Goal: Task Accomplishment & Management: Use online tool/utility

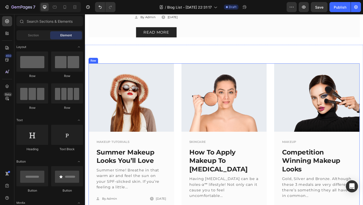
scroll to position [155, 0]
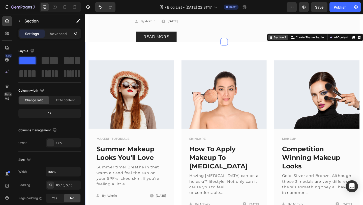
click at [293, 42] on div "Section 3" at bounding box center [297, 39] width 16 height 5
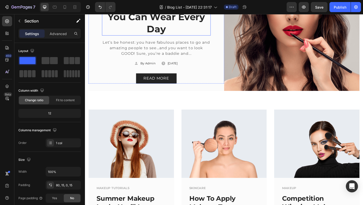
scroll to position [128, 0]
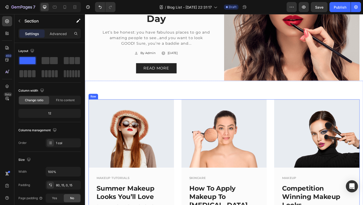
click at [184, 118] on div "Image MAKEUP TUTORIALS Text block Summer Makeup Looks You’ll Love Text block Su…" at bounding box center [236, 190] width 295 height 167
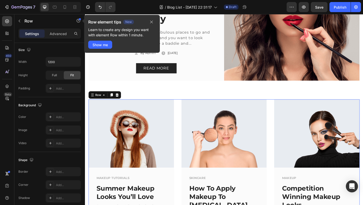
scroll to position [0, 0]
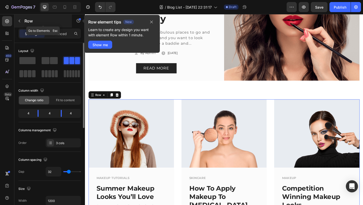
click at [17, 19] on icon "button" at bounding box center [19, 21] width 4 height 4
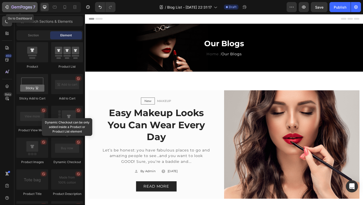
click at [7, 6] on icon "button" at bounding box center [7, 7] width 2 height 4
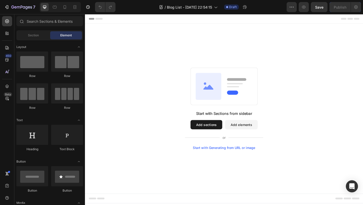
click at [216, 136] on button "Add sections" at bounding box center [217, 134] width 35 height 10
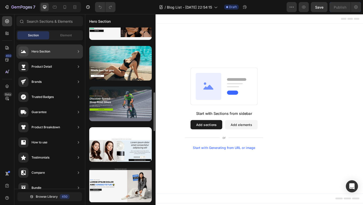
scroll to position [397, 0]
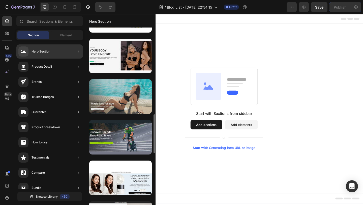
click at [127, 86] on div at bounding box center [120, 96] width 63 height 35
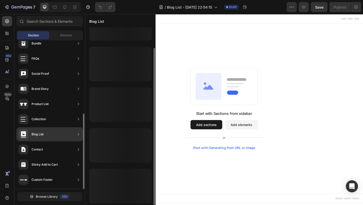
scroll to position [0, 0]
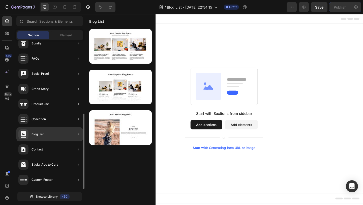
click at [47, 133] on div "Blog List" at bounding box center [49, 134] width 67 height 14
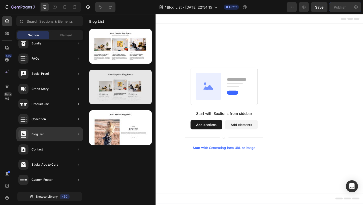
click at [122, 89] on div at bounding box center [120, 87] width 63 height 35
click at [130, 85] on div at bounding box center [120, 87] width 63 height 35
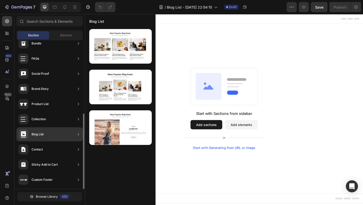
click at [62, 133] on div "Blog List" at bounding box center [49, 134] width 67 height 14
click at [80, 135] on icon at bounding box center [78, 134] width 5 height 5
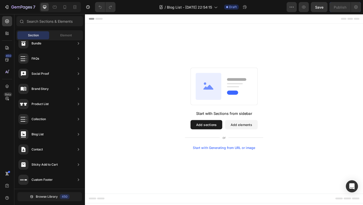
click at [214, 138] on button "Add sections" at bounding box center [217, 134] width 35 height 10
click at [237, 84] on rect at bounding box center [236, 92] width 73 height 41
click at [245, 132] on button "Add elements" at bounding box center [255, 134] width 36 height 10
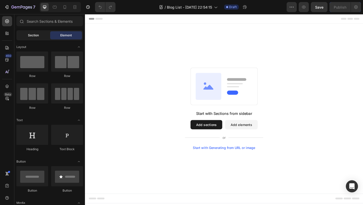
click at [36, 33] on span "Section" at bounding box center [33, 35] width 11 height 5
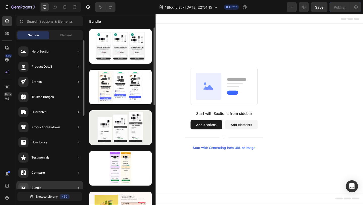
click at [55, 48] on div "Hero Section" at bounding box center [49, 51] width 67 height 14
click at [78, 50] on icon at bounding box center [78, 51] width 5 height 5
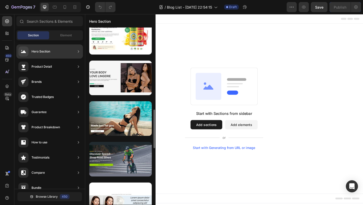
scroll to position [383, 0]
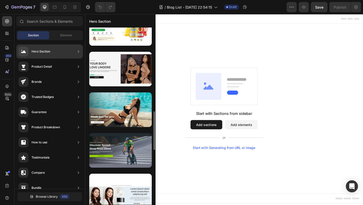
click at [105, 104] on div at bounding box center [120, 109] width 63 height 35
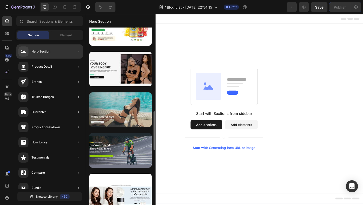
click at [122, 110] on div at bounding box center [120, 109] width 63 height 35
click at [138, 125] on div at bounding box center [120, 109] width 63 height 35
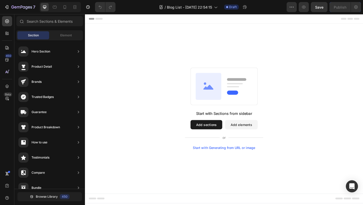
click at [218, 138] on button "Add sections" at bounding box center [217, 134] width 35 height 10
click at [235, 91] on rect at bounding box center [236, 92] width 73 height 41
drag, startPoint x: 69, startPoint y: 39, endPoint x: 69, endPoint y: 34, distance: 5.6
click at [69, 34] on div "Section Element" at bounding box center [49, 35] width 67 height 10
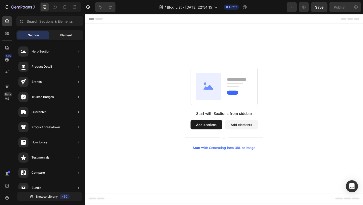
click at [60, 34] on span "Element" at bounding box center [66, 35] width 12 height 5
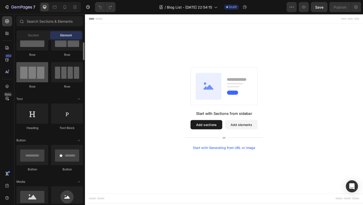
scroll to position [0, 0]
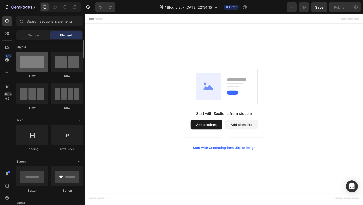
click at [37, 65] on div at bounding box center [32, 61] width 32 height 20
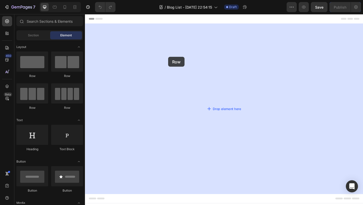
drag, startPoint x: 122, startPoint y: 79, endPoint x: 177, endPoint y: 71, distance: 55.9
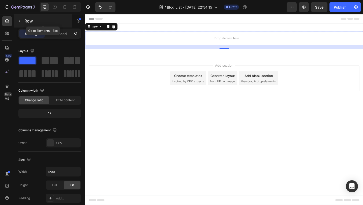
click at [20, 20] on icon "button" at bounding box center [19, 21] width 4 height 4
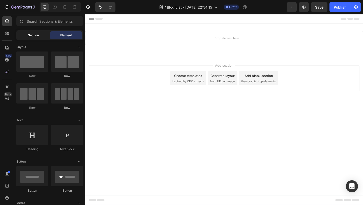
click at [40, 33] on div "Section" at bounding box center [33, 35] width 32 height 8
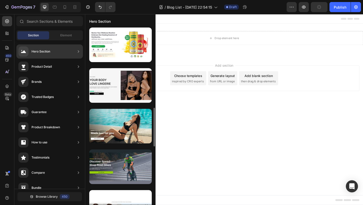
scroll to position [377, 0]
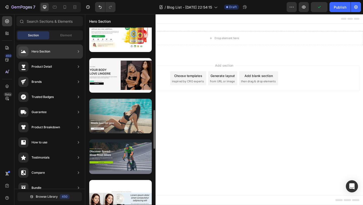
click at [129, 113] on div at bounding box center [120, 116] width 63 height 35
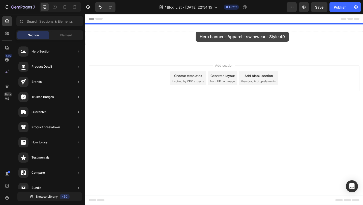
drag, startPoint x: 214, startPoint y: 127, endPoint x: 206, endPoint y: 33, distance: 94.2
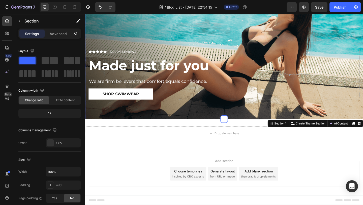
scroll to position [47, 0]
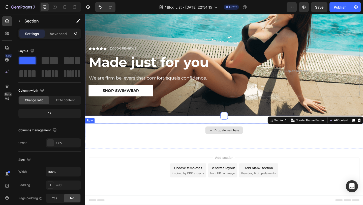
click at [180, 142] on div "Drop element here" at bounding box center [236, 140] width 303 height 15
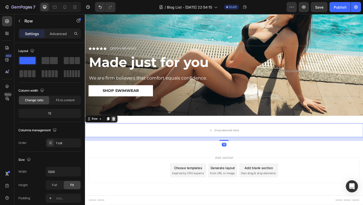
click at [116, 130] on icon at bounding box center [116, 128] width 4 height 4
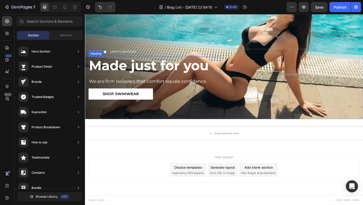
click at [163, 68] on strong "Made just for you" at bounding box center [154, 69] width 130 height 17
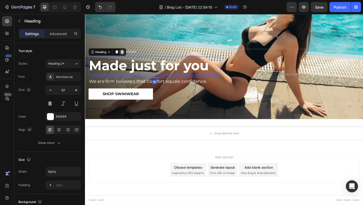
click at [126, 54] on icon at bounding box center [125, 55] width 3 height 4
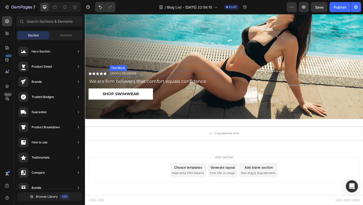
click at [116, 79] on p "(2000+) REVIEWS" at bounding box center [126, 78] width 29 height 5
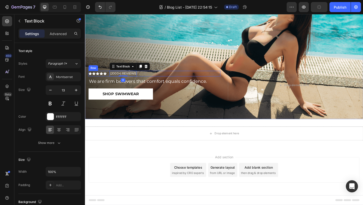
click at [159, 78] on div "Icon Icon Icon Icon Icon Icon List (2000+) REVIEWS Text Block 0 Row" at bounding box center [161, 79] width 144 height 6
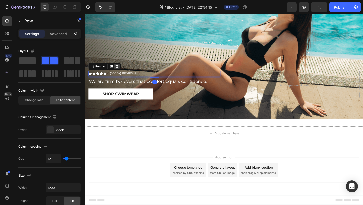
click at [122, 70] on div at bounding box center [120, 71] width 6 height 6
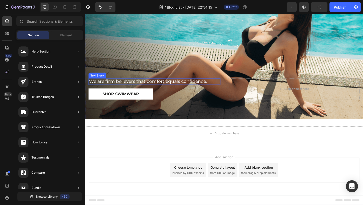
click at [129, 88] on p "We are firm believers that comfort equals confidence." at bounding box center [160, 87] width 143 height 6
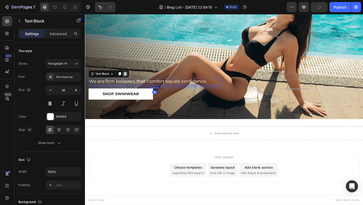
click at [128, 79] on icon at bounding box center [129, 79] width 4 height 4
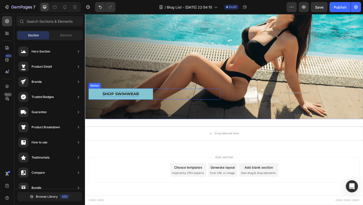
click at [116, 99] on div "Shop Swimwear" at bounding box center [124, 101] width 40 height 6
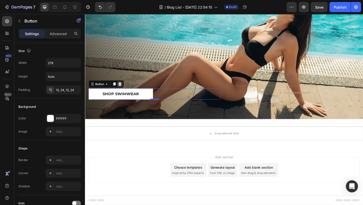
click at [125, 89] on icon at bounding box center [123, 90] width 4 height 4
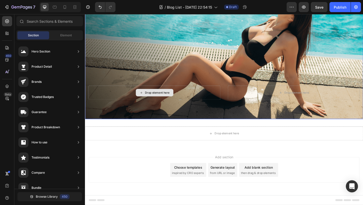
click at [123, 98] on div "Drop element here" at bounding box center [161, 99] width 144 height 15
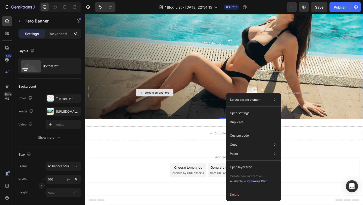
click at [192, 101] on div "Drop element here" at bounding box center [161, 99] width 144 height 15
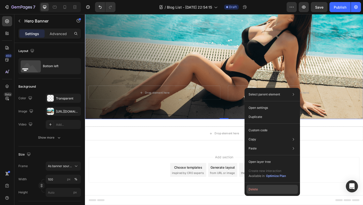
click at [250, 190] on button "Delete" at bounding box center [272, 189] width 51 height 9
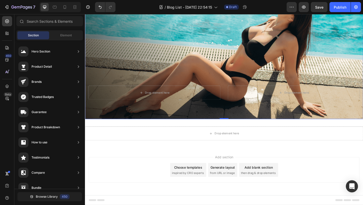
scroll to position [0, 0]
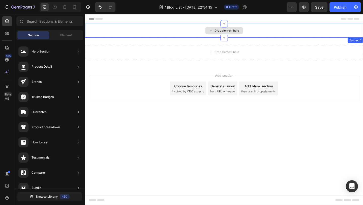
click at [166, 32] on div "Drop element here" at bounding box center [236, 31] width 303 height 15
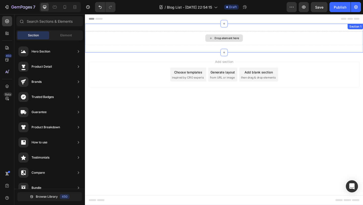
click at [279, 39] on div "Drop element here" at bounding box center [236, 40] width 303 height 15
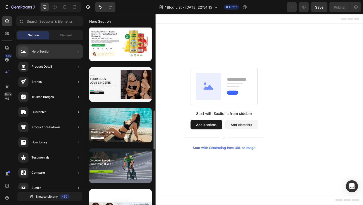
scroll to position [371, 0]
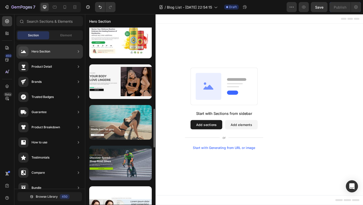
click at [115, 118] on div at bounding box center [120, 122] width 63 height 35
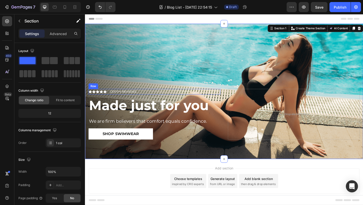
click at [160, 97] on div "Icon Icon Icon Icon Icon Icon List (2000+) REVIEWS Text Block Row" at bounding box center [161, 98] width 144 height 6
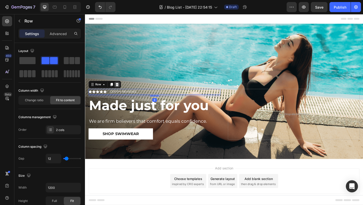
click at [120, 92] on icon at bounding box center [119, 91] width 3 height 4
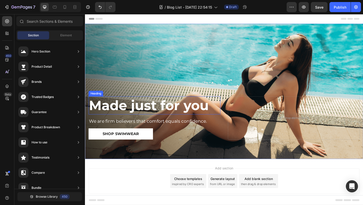
click at [205, 113] on strong "Made just for you" at bounding box center [154, 112] width 130 height 17
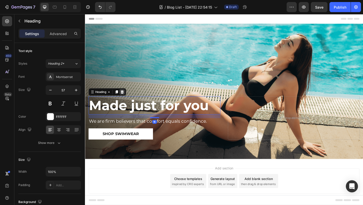
click at [126, 97] on icon at bounding box center [125, 99] width 4 height 4
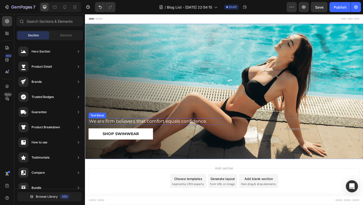
click at [129, 130] on p "We are firm believers that comfort equals confidence." at bounding box center [160, 131] width 143 height 6
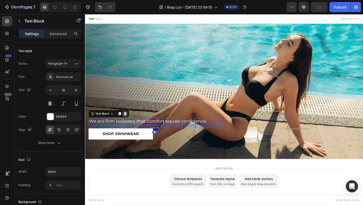
click at [128, 121] on icon at bounding box center [129, 122] width 4 height 4
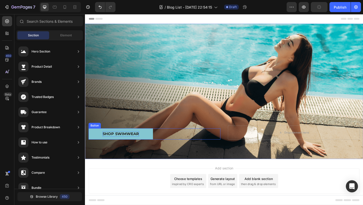
click at [131, 146] on div "Shop Swimwear" at bounding box center [124, 144] width 40 height 6
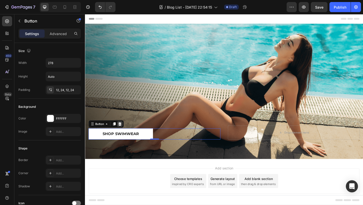
click at [122, 131] on div at bounding box center [123, 133] width 6 height 6
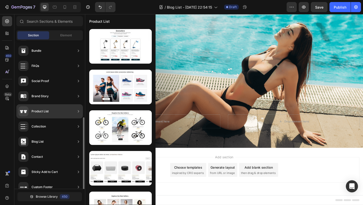
scroll to position [144, 0]
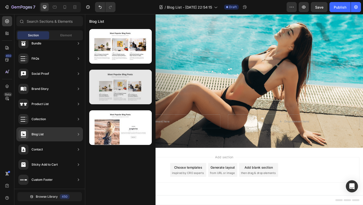
click at [129, 88] on div at bounding box center [120, 87] width 63 height 35
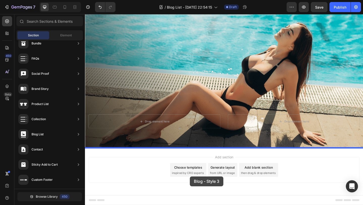
drag, startPoint x: 214, startPoint y: 102, endPoint x: 199, endPoint y: 190, distance: 89.3
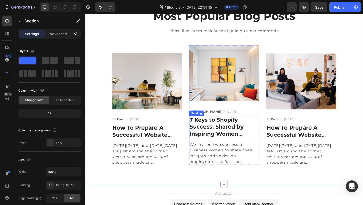
scroll to position [184, 0]
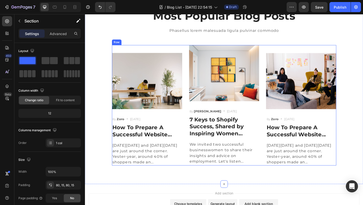
click at [192, 53] on div "Image By Zoro Text block Icon [DATE] Text block Row How To Prepare A Successful…" at bounding box center [236, 113] width 244 height 131
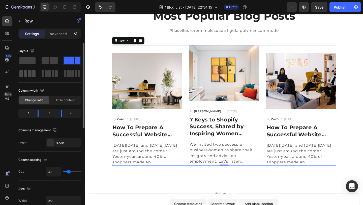
click at [29, 75] on span at bounding box center [30, 73] width 4 height 7
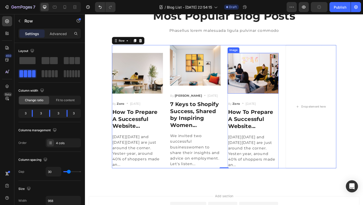
click at [248, 68] on img at bounding box center [268, 78] width 56 height 44
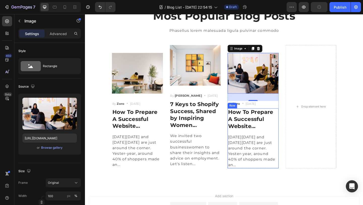
click at [261, 141] on div "How To Prepare A Successful Website... Heading [DATE][DATE] and [DATE][DATE] ar…" at bounding box center [268, 149] width 56 height 65
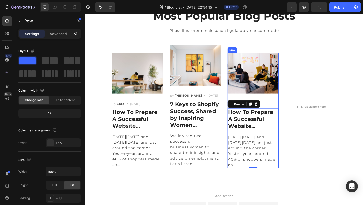
click at [293, 108] on div "Image By Zoro Text block Icon [DATE] Text block Row How To Prepare A Successful…" at bounding box center [268, 118] width 56 height 125
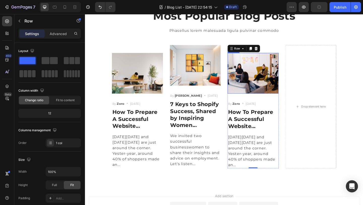
click at [268, 83] on img at bounding box center [268, 78] width 56 height 44
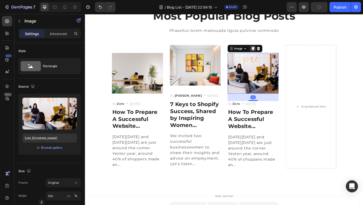
click at [269, 53] on icon at bounding box center [268, 51] width 4 height 4
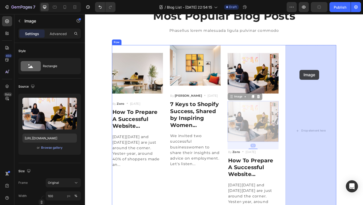
drag, startPoint x: 268, startPoint y: 135, endPoint x: 319, endPoint y: 75, distance: 79.2
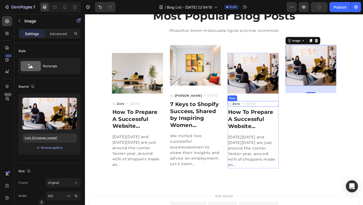
click at [290, 111] on div "By Zoro Text block Icon [DATE] Text block Row" at bounding box center [268, 111] width 56 height 6
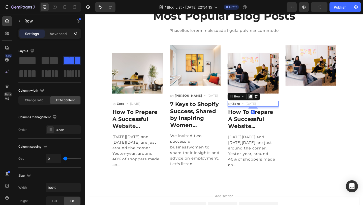
click at [264, 105] on icon at bounding box center [265, 104] width 4 height 4
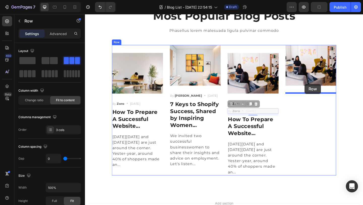
drag, startPoint x: 285, startPoint y: 119, endPoint x: 324, endPoint y: 90, distance: 48.4
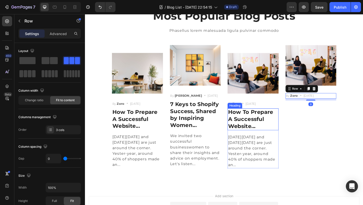
click at [272, 124] on p "How To Prepare A Successful Website..." at bounding box center [268, 128] width 54 height 23
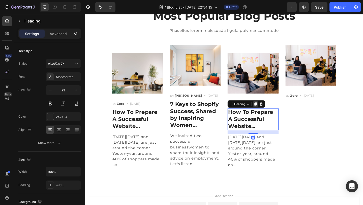
click at [269, 113] on icon at bounding box center [271, 112] width 4 height 4
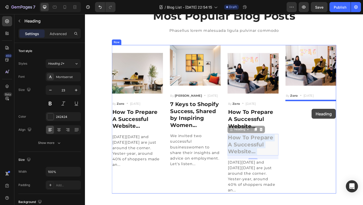
drag, startPoint x: 270, startPoint y: 156, endPoint x: 332, endPoint y: 117, distance: 72.9
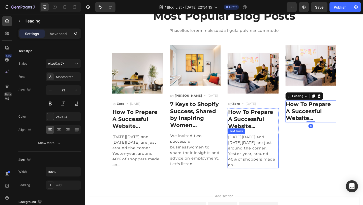
click at [262, 159] on p "[DATE][DATE] and [DATE][DATE] are just around the corner. Yester-year, around 4…" at bounding box center [268, 163] width 54 height 36
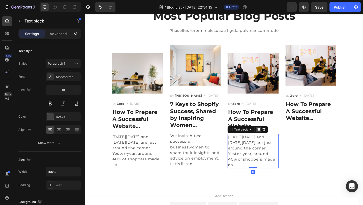
click at [273, 140] on icon at bounding box center [274, 139] width 4 height 4
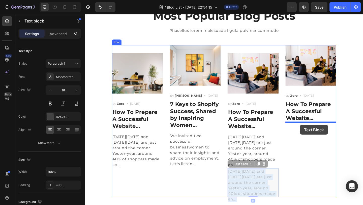
drag, startPoint x: 266, startPoint y: 182, endPoint x: 319, endPoint y: 134, distance: 71.6
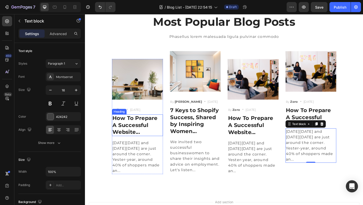
scroll to position [167, 0]
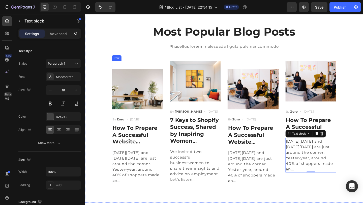
click at [172, 71] on div "Image By Zoro Text block Icon [DATE] Text block Row How To Prepare A Successful…" at bounding box center [236, 132] width 244 height 134
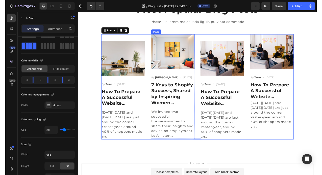
scroll to position [236, 0]
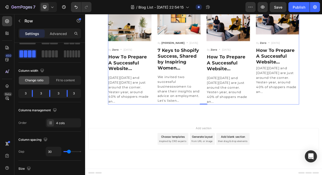
click at [168, 125] on div "Image By Zoro Text block Icon [DATE] Text block Row How To Prepare A Successful…" at bounding box center [142, 63] width 56 height 134
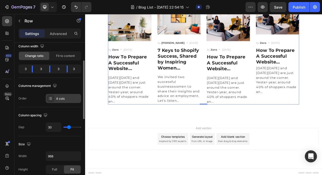
scroll to position [0, 0]
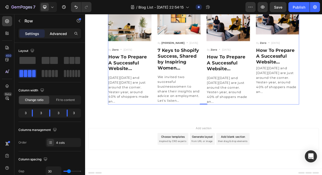
click at [51, 34] on p "Advanced" at bounding box center [58, 33] width 17 height 5
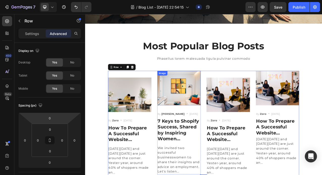
scroll to position [166, 0]
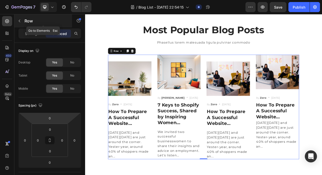
click at [22, 20] on button "button" at bounding box center [19, 21] width 8 height 8
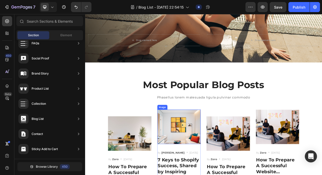
scroll to position [94, 0]
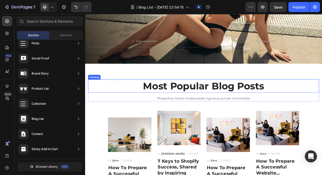
click at [161, 105] on p "Most Popular Blog Posts" at bounding box center [236, 106] width 294 height 16
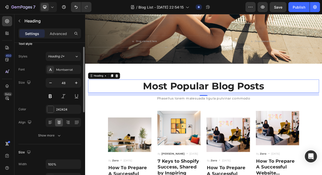
scroll to position [8, 0]
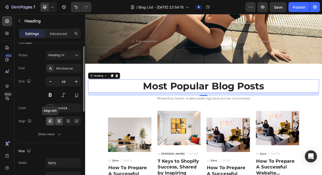
click at [50, 122] on icon at bounding box center [50, 122] width 4 height 1
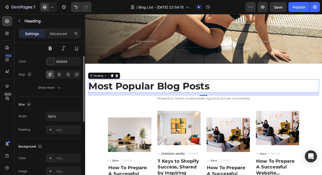
scroll to position [0, 0]
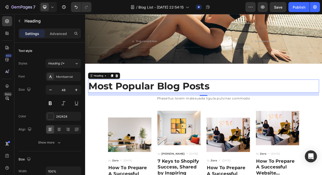
click at [145, 100] on p "Most Popular Blog Posts" at bounding box center [236, 106] width 294 height 16
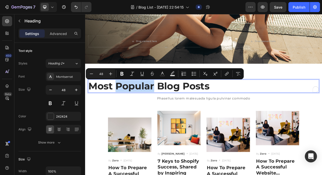
click at [145, 100] on p "Most Popular Blog Posts" at bounding box center [236, 106] width 294 height 16
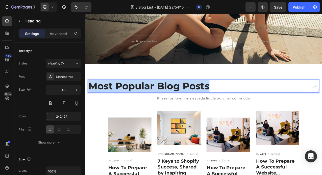
click at [145, 100] on p "Most Popular Blog Posts" at bounding box center [236, 106] width 294 height 16
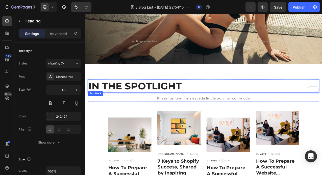
click at [191, 122] on p "Phasellus lorem malesuada ligula pulvinar commodo" at bounding box center [236, 122] width 294 height 6
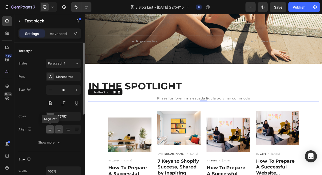
click at [49, 133] on div at bounding box center [50, 130] width 8 height 8
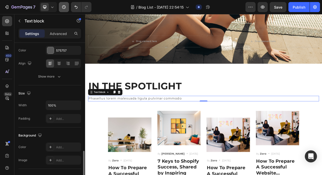
scroll to position [152, 0]
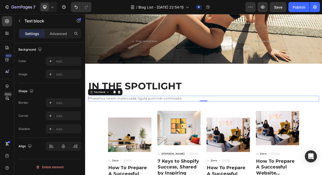
click at [130, 121] on p "Phasellus lorem malesuada ligula pulvinar commodo" at bounding box center [236, 122] width 294 height 6
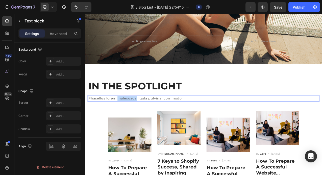
click at [130, 121] on p "Phasellus lorem malesuada ligula pulvinar commodo" at bounding box center [236, 122] width 294 height 6
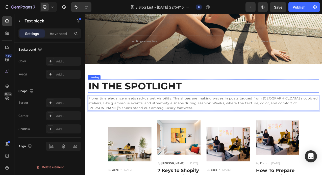
click at [140, 107] on p "IN THE SPOTLIGHT" at bounding box center [236, 106] width 294 height 16
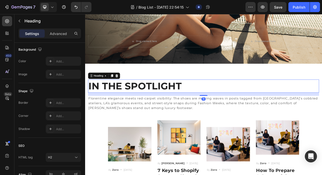
scroll to position [0, 0]
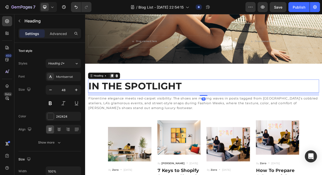
click at [118, 91] on icon at bounding box center [119, 93] width 4 height 4
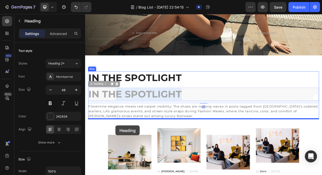
scroll to position [114, 0]
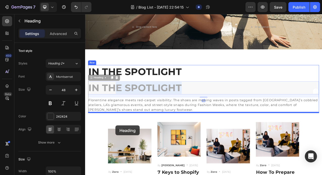
drag, startPoint x: 122, startPoint y: 124, endPoint x: 124, endPoint y: 157, distance: 32.8
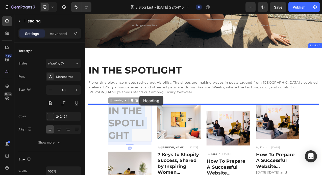
drag, startPoint x: 124, startPoint y: 157, endPoint x: 154, endPoint y: 119, distance: 48.5
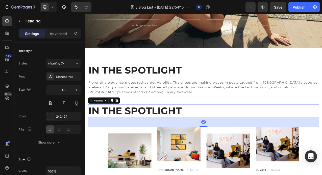
click at [230, 141] on h2 "IN THE SPOTLIGHT" at bounding box center [236, 138] width 295 height 17
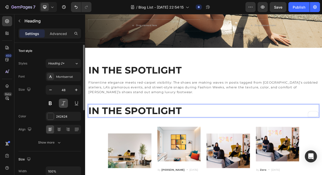
scroll to position [3, 0]
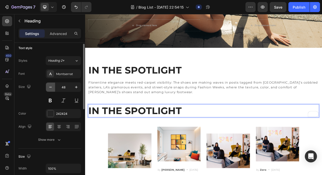
click at [53, 87] on button "button" at bounding box center [50, 87] width 9 height 9
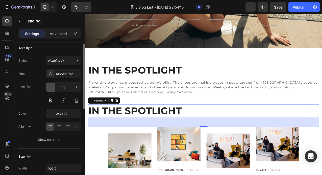
click at [53, 87] on button "button" at bounding box center [50, 87] width 9 height 9
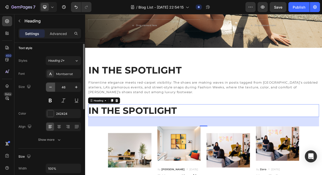
click at [53, 87] on button "button" at bounding box center [50, 87] width 9 height 9
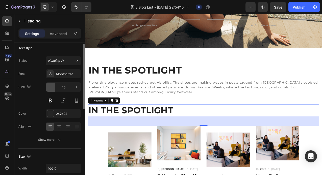
click at [53, 87] on button "button" at bounding box center [50, 87] width 9 height 9
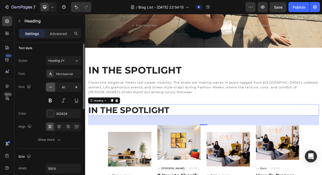
click at [53, 87] on button "button" at bounding box center [50, 87] width 9 height 9
type input "39"
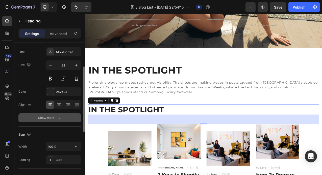
scroll to position [40, 0]
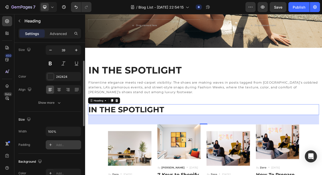
click at [52, 145] on icon at bounding box center [50, 145] width 4 height 4
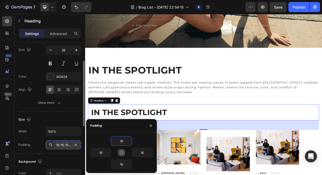
click at [122, 151] on icon "button" at bounding box center [121, 153] width 4 height 4
click at [122, 151] on icon "button" at bounding box center [121, 152] width 3 height 3
click at [130, 141] on icon "button" at bounding box center [129, 141] width 4 height 4
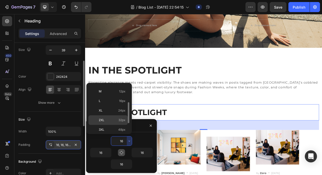
scroll to position [38, 0]
click at [122, 107] on div "XL 24px" at bounding box center [107, 110] width 39 height 10
type input "24"
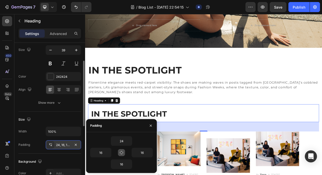
click at [9, 125] on div "450 Beta" at bounding box center [7, 77] width 10 height 123
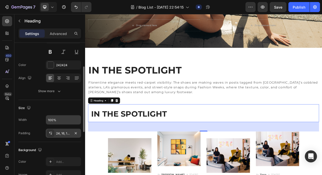
scroll to position [52, 0]
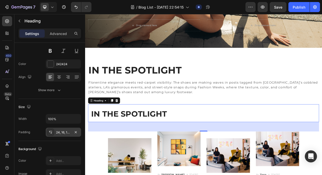
click at [61, 131] on div "24, 16, 16, 16" at bounding box center [63, 132] width 15 height 5
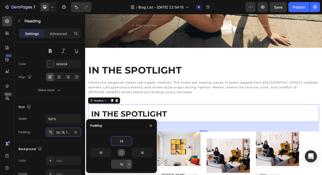
click at [130, 164] on icon "button" at bounding box center [129, 164] width 4 height 4
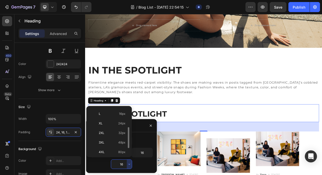
scroll to position [46, 0]
click at [123, 128] on div "XL 24px" at bounding box center [107, 125] width 39 height 10
type input "24"
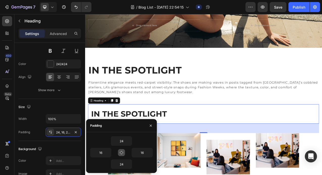
click at [8, 131] on div "450 Beta" at bounding box center [7, 77] width 10 height 123
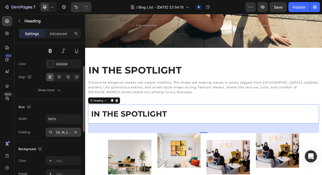
click at [62, 134] on div "24, 16, 24, 16" at bounding box center [63, 132] width 15 height 5
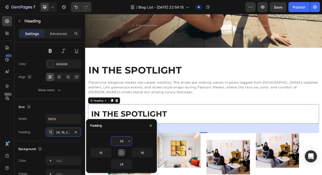
click at [124, 142] on input "24" at bounding box center [121, 141] width 21 height 9
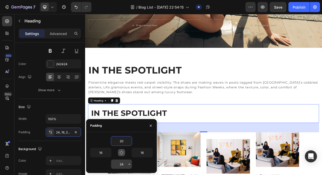
type input "20"
click at [124, 166] on input "24" at bounding box center [121, 164] width 21 height 9
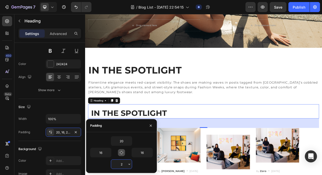
type input "20"
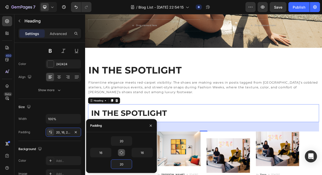
click at [10, 126] on div "450 Beta" at bounding box center [7, 77] width 10 height 123
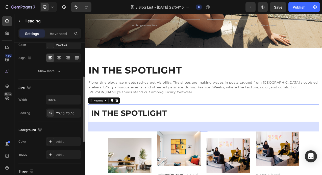
scroll to position [85, 0]
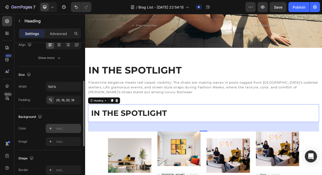
click at [51, 128] on icon at bounding box center [50, 128] width 3 height 3
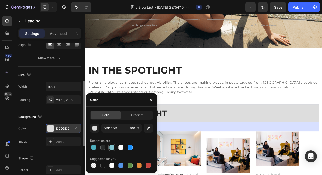
click at [113, 147] on div at bounding box center [111, 147] width 5 height 5
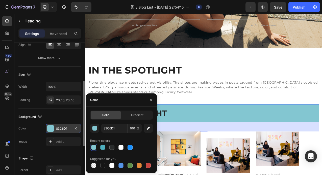
click at [93, 148] on div at bounding box center [93, 147] width 5 height 5
click at [102, 148] on div at bounding box center [102, 147] width 5 height 5
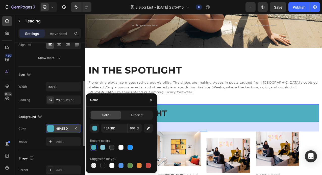
click at [94, 148] on div at bounding box center [93, 147] width 5 height 5
click at [104, 147] on div at bounding box center [102, 147] width 5 height 5
type input "83C6D1"
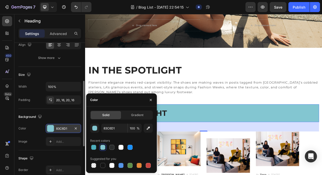
click at [9, 125] on div "450 Beta" at bounding box center [7, 77] width 10 height 123
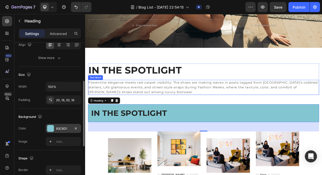
click at [199, 104] on p "Florentine elegance meets red-carpet visibility: The shoes are making waves in …" at bounding box center [236, 102] width 294 height 6
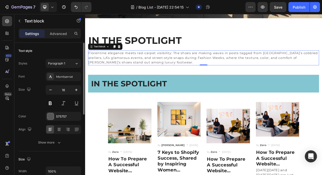
scroll to position [153, 0]
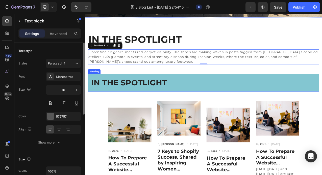
click at [154, 100] on p "IN THE SPOTLIGHT" at bounding box center [236, 102] width 287 height 13
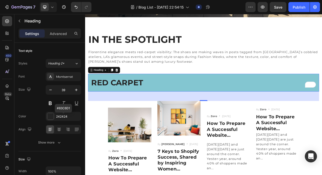
scroll to position [94, 0]
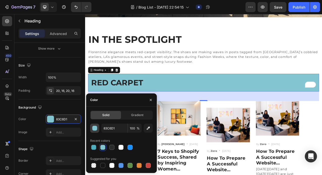
click at [95, 129] on div "button" at bounding box center [94, 128] width 5 height 5
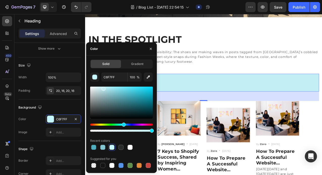
drag, startPoint x: 114, startPoint y: 95, endPoint x: 103, endPoint y: 88, distance: 12.7
click at [103, 88] on div at bounding box center [103, 89] width 4 height 4
type input "C3EEF4"
click at [10, 119] on div "450 Beta" at bounding box center [7, 77] width 10 height 123
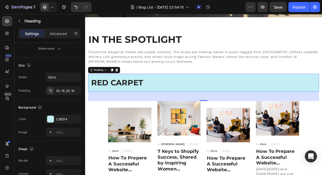
click at [12, 119] on div "450 Beta" at bounding box center [7, 94] width 14 height 161
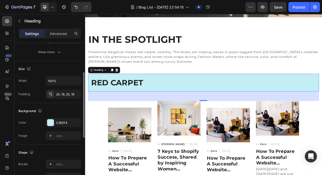
scroll to position [0, 0]
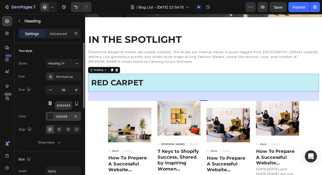
click at [64, 116] on div "242424" at bounding box center [63, 117] width 15 height 5
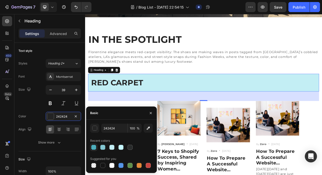
click at [92, 146] on div at bounding box center [93, 147] width 5 height 5
click at [102, 148] on div at bounding box center [102, 147] width 5 height 5
click at [96, 148] on div at bounding box center [93, 147] width 5 height 5
type input "4EAEBD"
click at [7, 114] on div "450 Beta" at bounding box center [7, 77] width 10 height 123
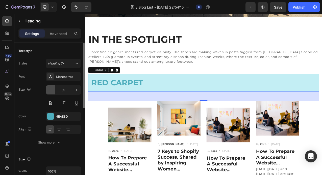
click at [52, 91] on icon "button" at bounding box center [50, 90] width 5 height 5
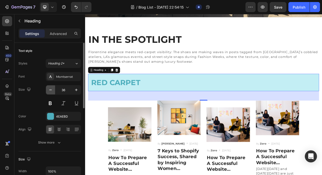
click at [52, 91] on icon "button" at bounding box center [50, 90] width 5 height 5
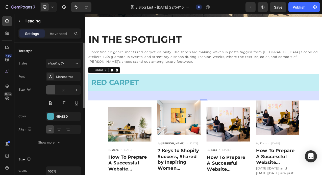
click at [52, 91] on icon "button" at bounding box center [50, 90] width 5 height 5
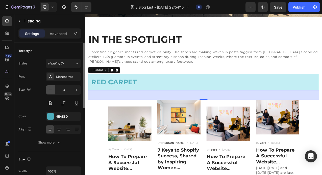
click at [52, 91] on icon "button" at bounding box center [50, 90] width 5 height 5
type input "32"
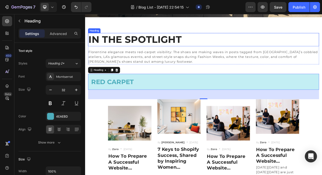
click at [183, 53] on p "IN THE SPOTLIGHT" at bounding box center [236, 47] width 294 height 16
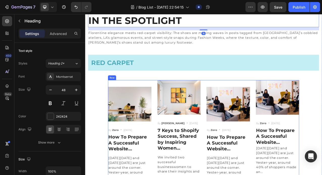
scroll to position [183, 0]
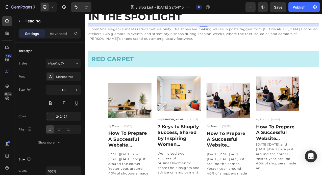
click at [101, 151] on div "IN THE SPOTLIGHT Heading 16 Florentine elegance meets red-carpet visibility: Th…" at bounding box center [236, 118] width 295 height 219
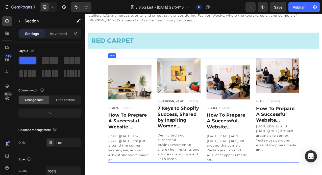
scroll to position [212, 0]
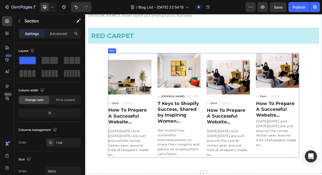
click at [284, 66] on div "Image By Zoro Text block Icon May 29,2022 Text block Row How To Prepare A Succe…" at bounding box center [268, 131] width 56 height 134
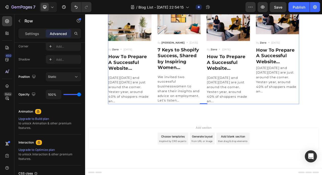
scroll to position [282, 0]
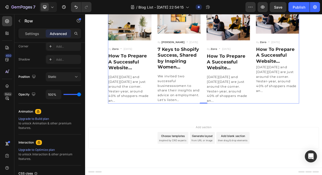
click at [234, 108] on div "Image By Zoro Text block Icon May 29,2022 Text block Row How To Prepare A Succe…" at bounding box center [236, 62] width 244 height 134
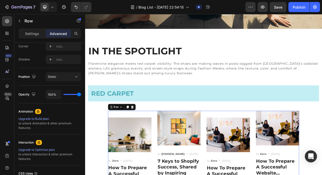
scroll to position [141, 0]
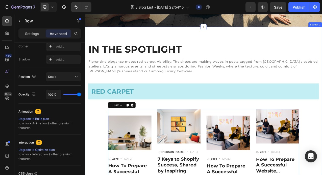
click at [107, 161] on div "IN THE SPOTLIGHT Heading Florentine elegance meets red-carpet visibility: The s…" at bounding box center [236, 160] width 295 height 219
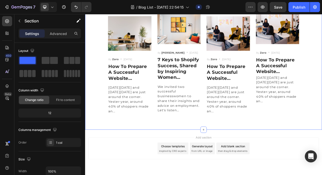
scroll to position [282, 0]
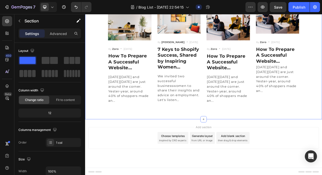
click at [108, 134] on div "IN THE SPOTLIGHT Heading Florentine elegance meets red-carpet visibility: The s…" at bounding box center [236, 19] width 303 height 259
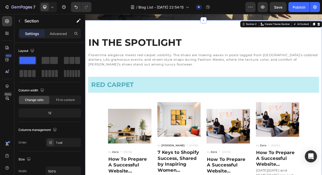
scroll to position [149, 0]
click at [111, 28] on div "IN THE SPOTLIGHT Heading Florentine elegance meets red-carpet visibility: The s…" at bounding box center [236, 151] width 303 height 259
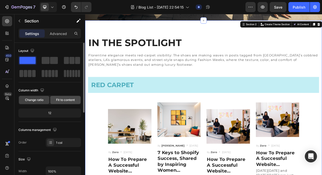
click at [63, 101] on span "Fit to content" at bounding box center [65, 100] width 19 height 5
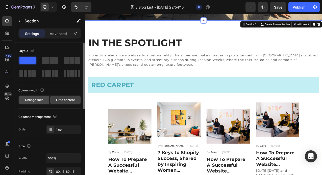
click at [38, 101] on span "Change ratio" at bounding box center [34, 100] width 18 height 5
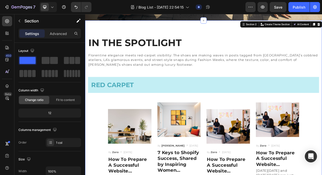
click at [59, 38] on div "Settings Advanced" at bounding box center [49, 34] width 63 height 10
click at [60, 33] on p "Advanced" at bounding box center [58, 33] width 17 height 5
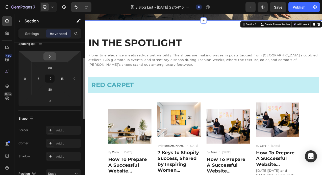
scroll to position [54, 0]
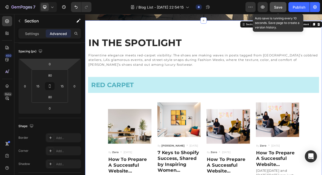
click at [277, 9] on div "Save" at bounding box center [278, 7] width 8 height 5
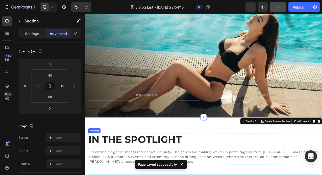
scroll to position [0, 0]
